Goal: Check status: Check status

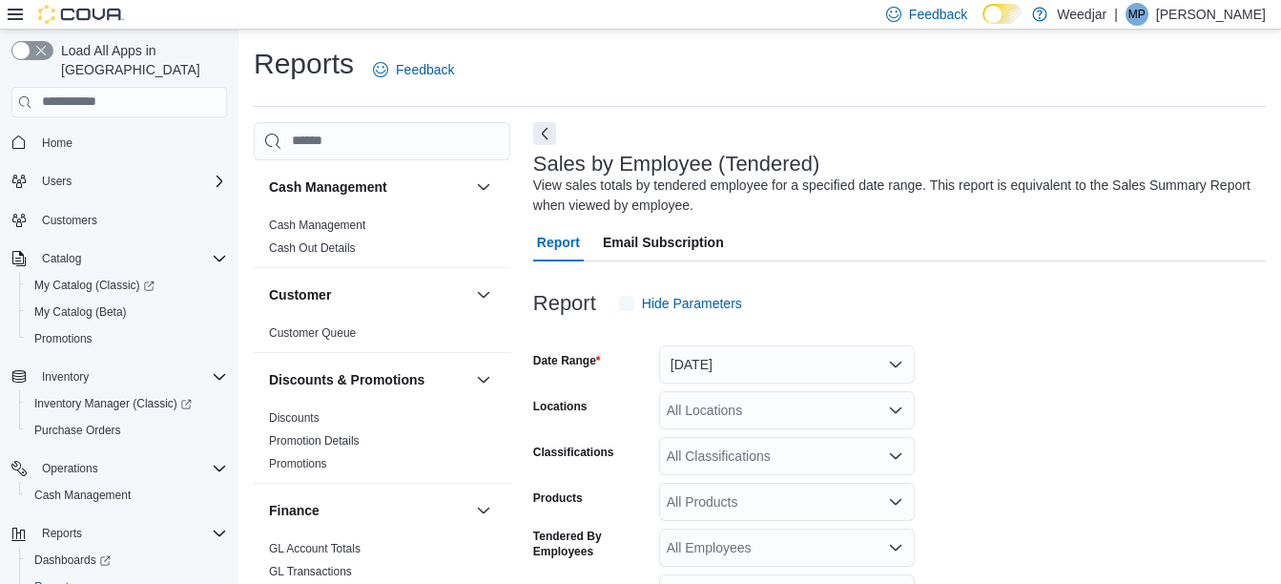
scroll to position [64, 0]
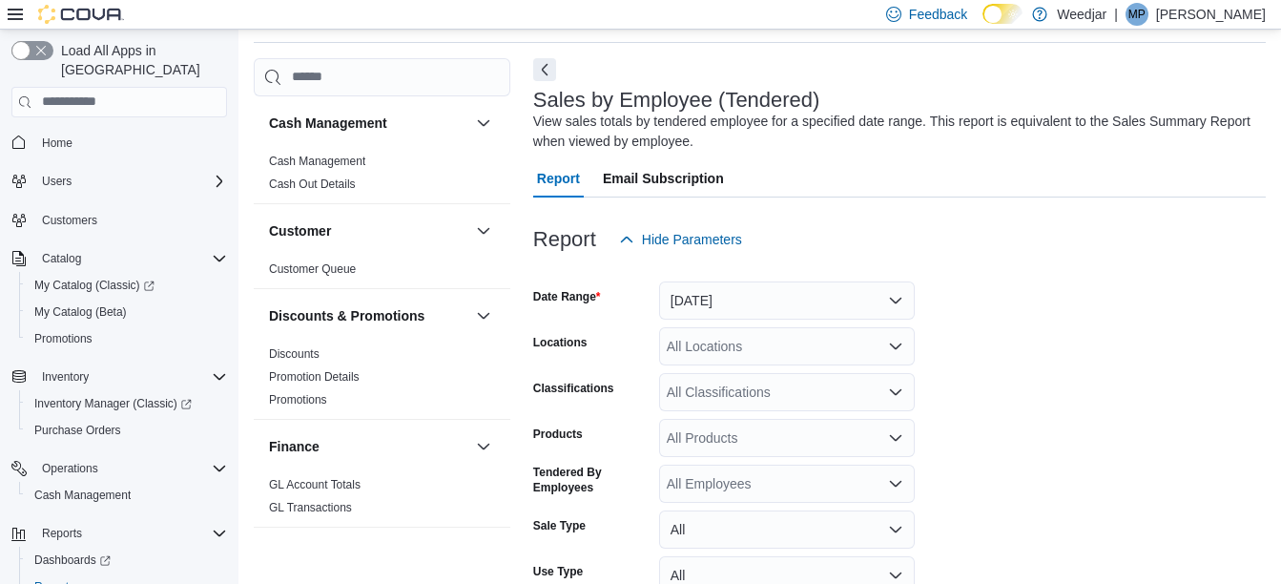
click at [708, 270] on div at bounding box center [899, 270] width 733 height 23
click at [724, 288] on button "[DATE]" at bounding box center [787, 300] width 256 height 38
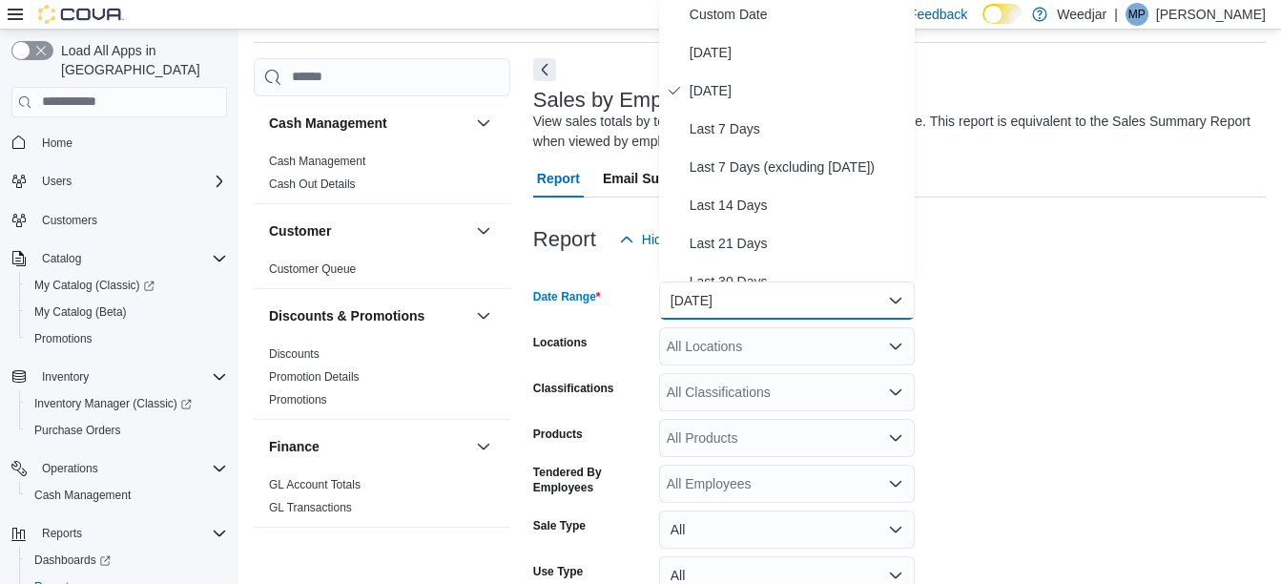
scroll to position [59, 0]
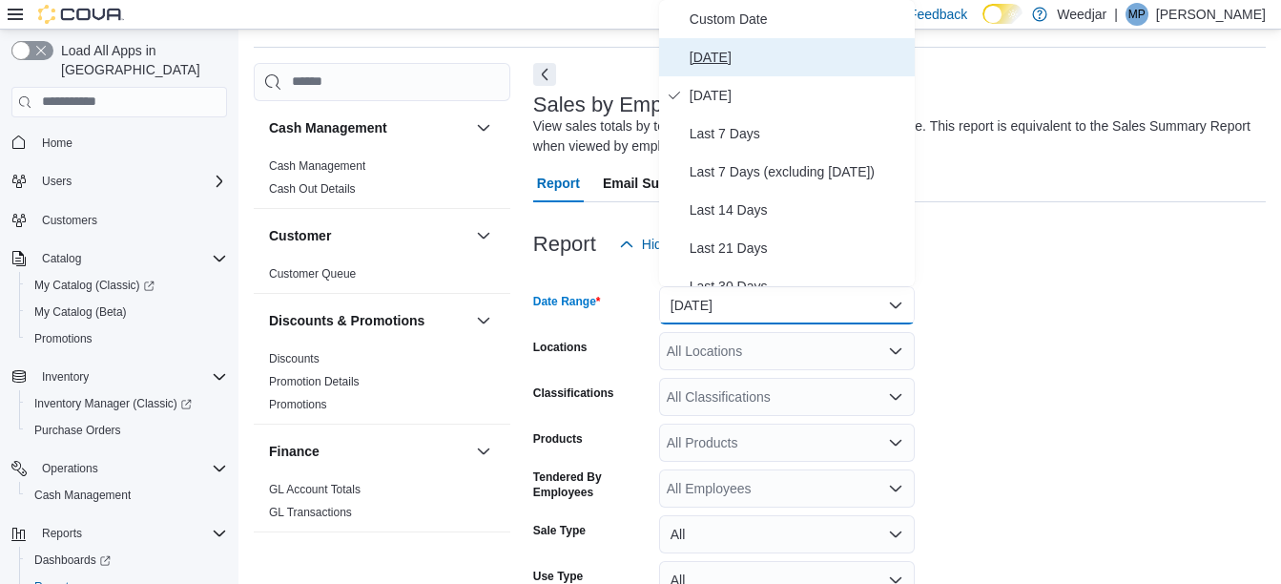
click at [723, 61] on span "[DATE]" at bounding box center [799, 57] width 218 height 23
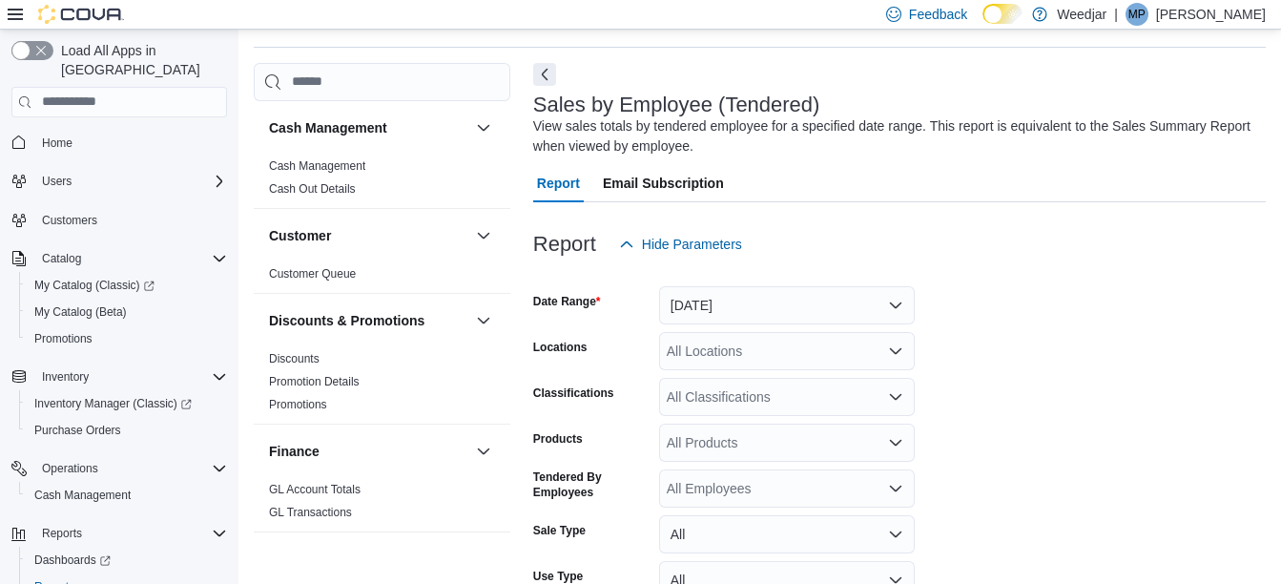
click at [1095, 293] on form "Date Range [DATE] Locations All Locations Classifications All Classifications P…" at bounding box center [899, 480] width 733 height 435
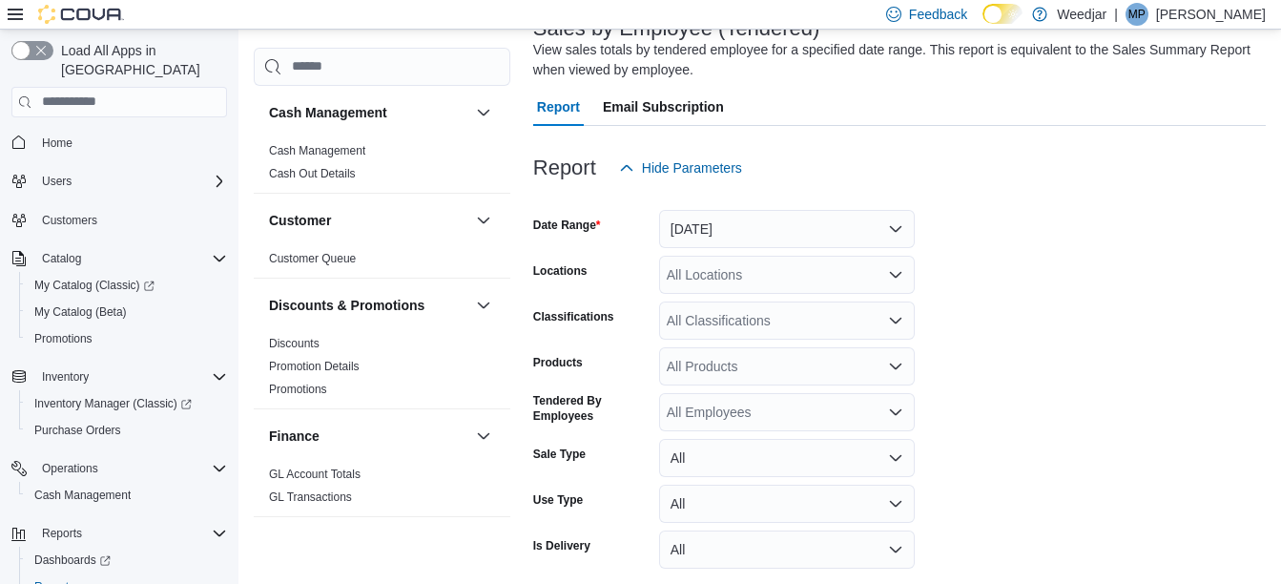
scroll to position [212, 0]
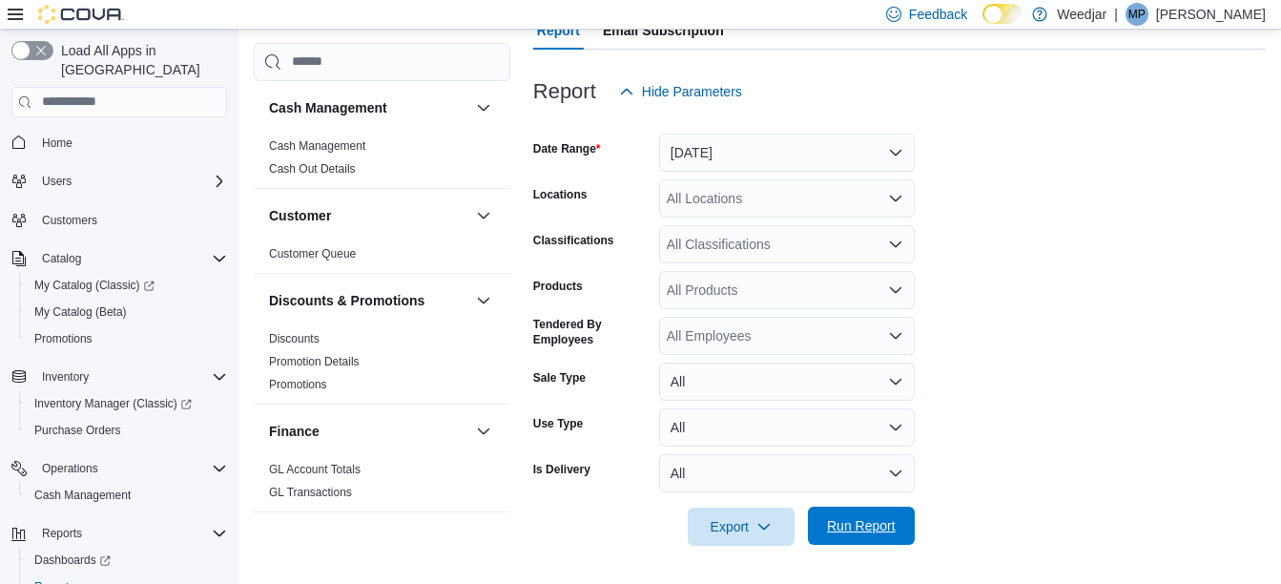
click at [850, 539] on span "Run Report" at bounding box center [862, 526] width 84 height 38
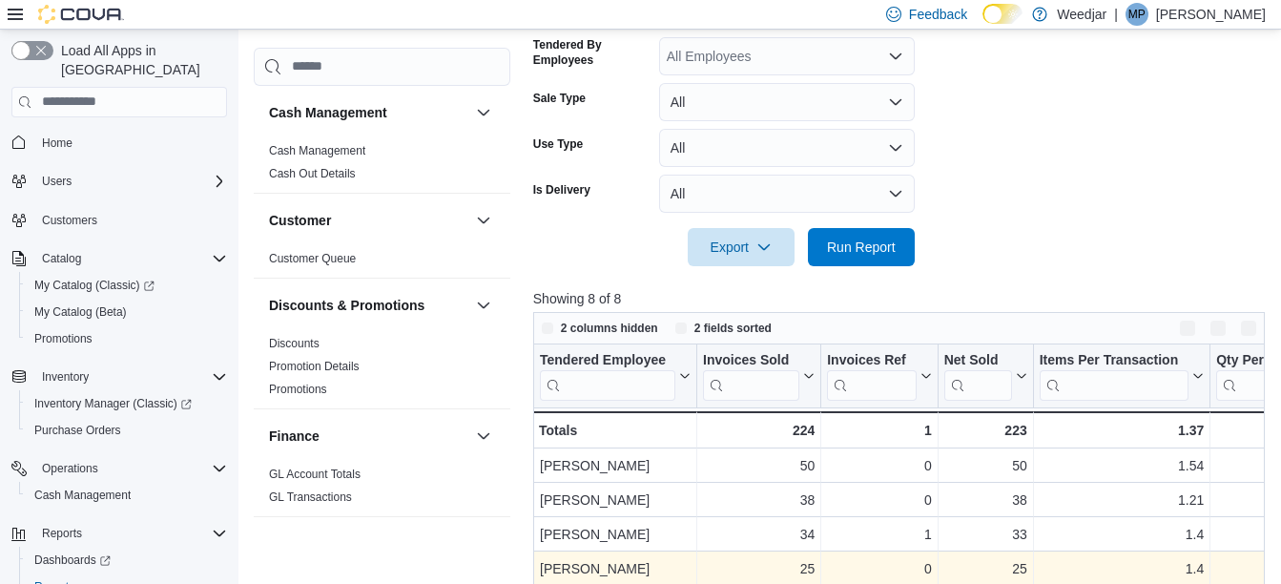
scroll to position [701, 0]
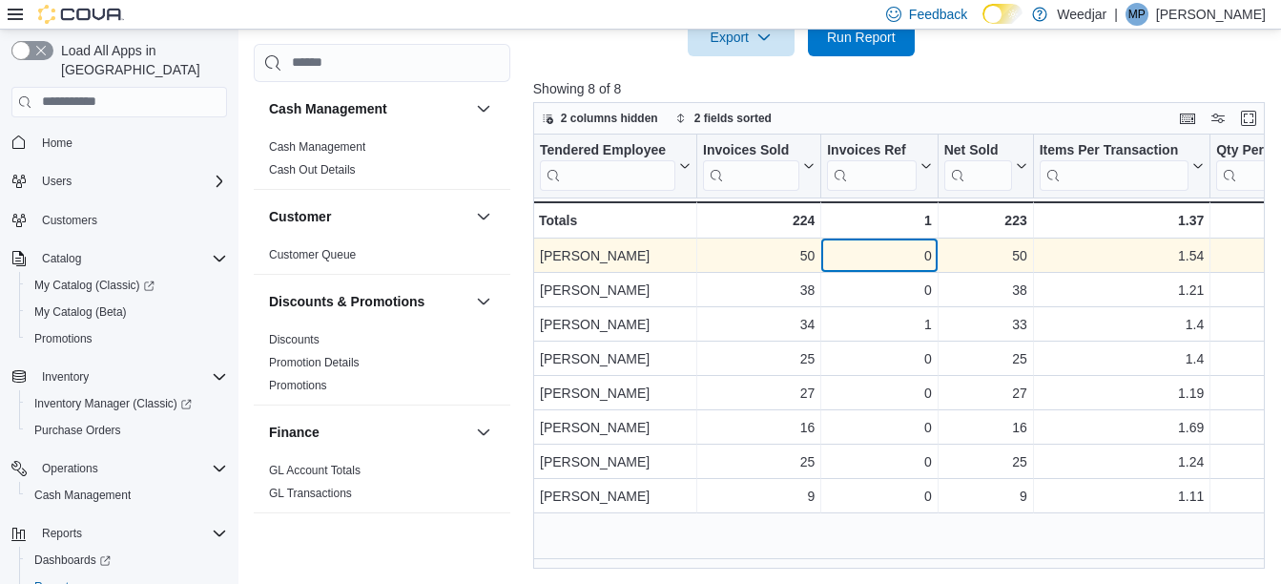
click at [902, 249] on div "0" at bounding box center [879, 255] width 104 height 23
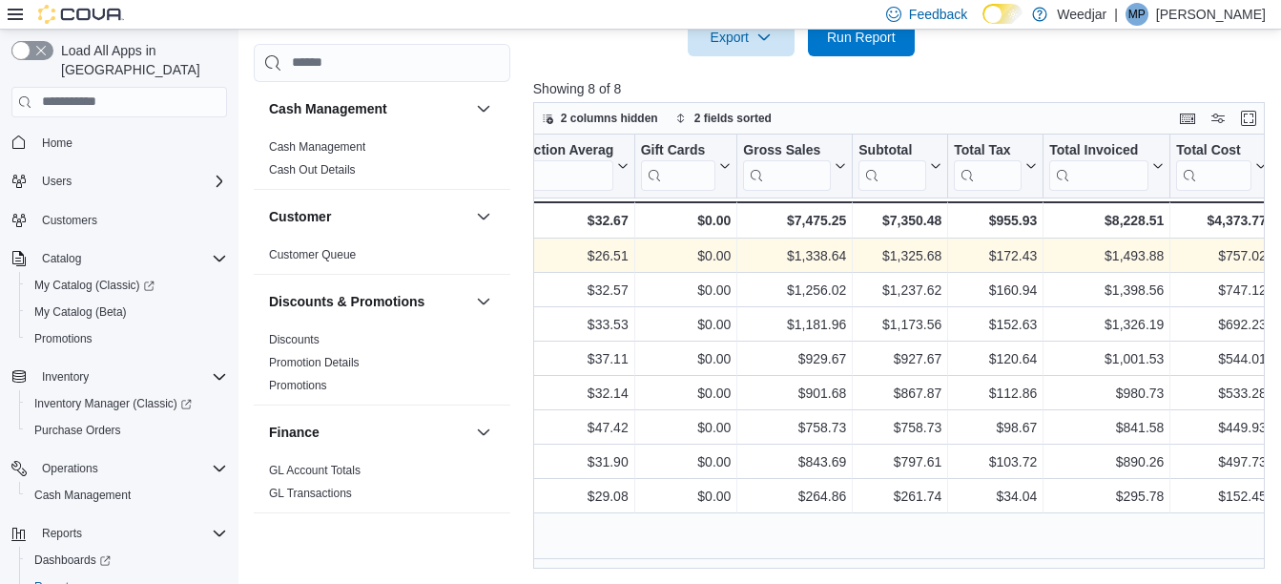
scroll to position [0, 1150]
